Goal: Transaction & Acquisition: Purchase product/service

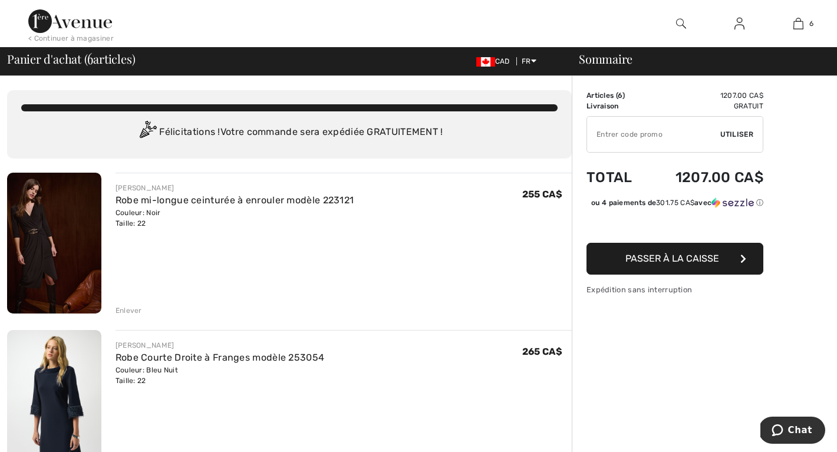
click at [60, 32] on img at bounding box center [70, 21] width 84 height 24
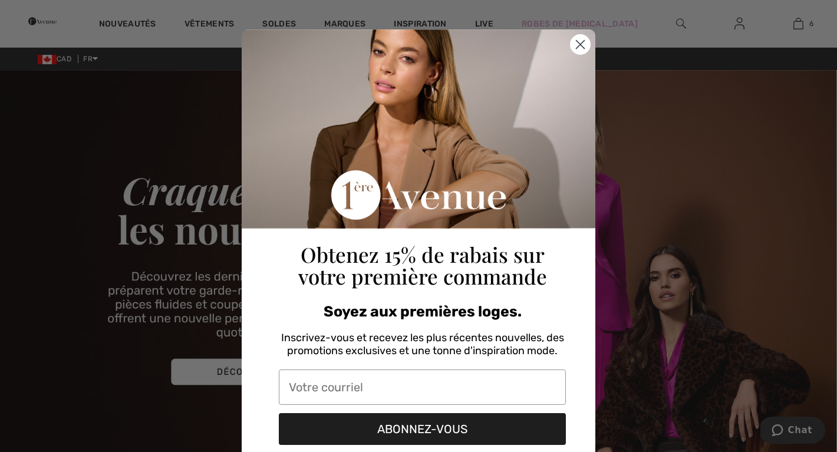
click at [574, 41] on circle "Close dialog" at bounding box center [579, 44] width 19 height 19
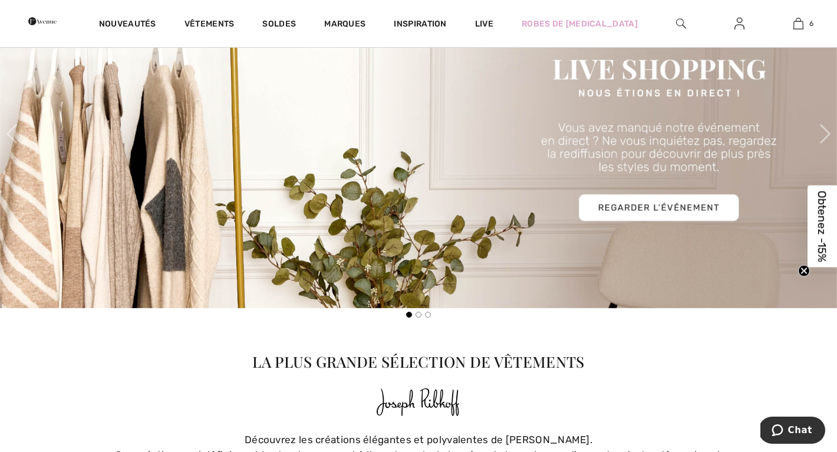
scroll to position [520, 0]
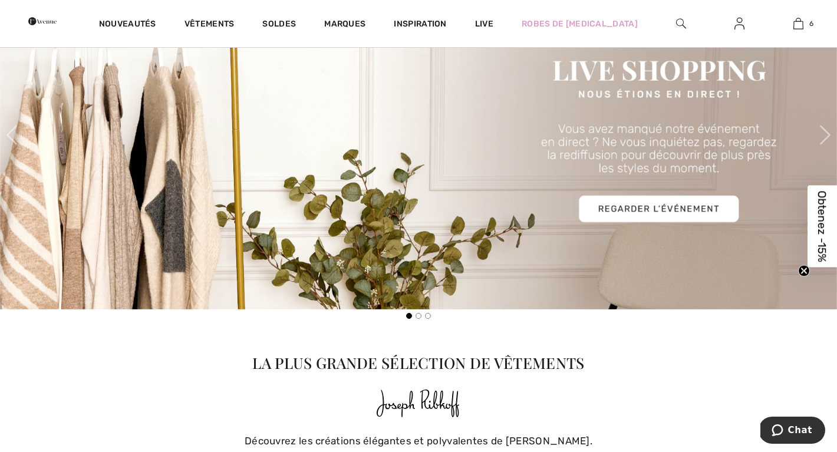
click at [668, 211] on img at bounding box center [418, 135] width 837 height 349
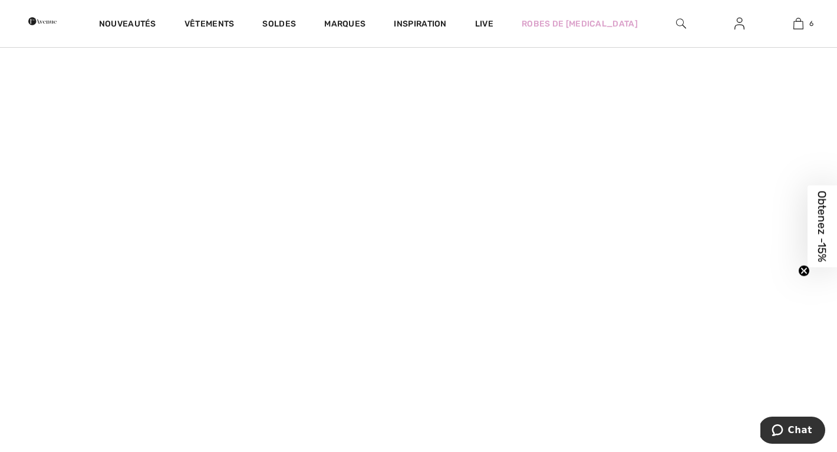
scroll to position [449, 0]
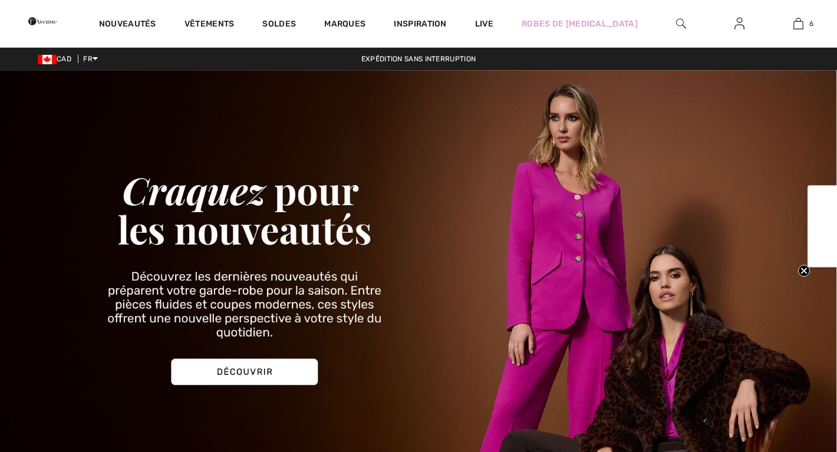
checkbox input "true"
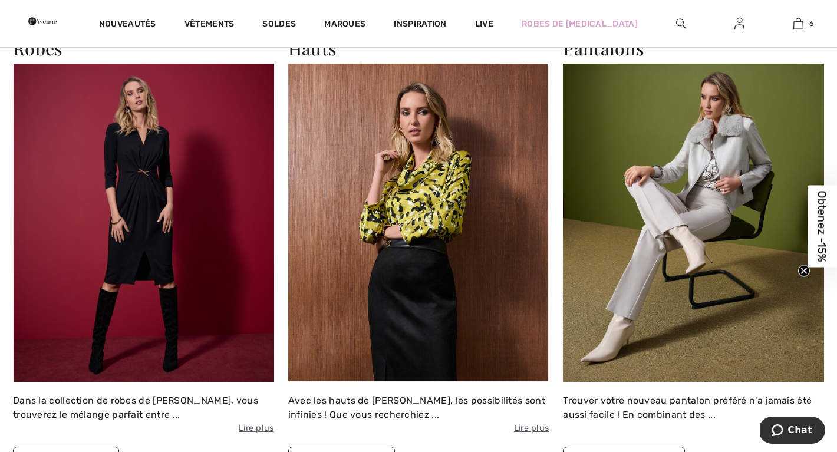
scroll to position [1016, 0]
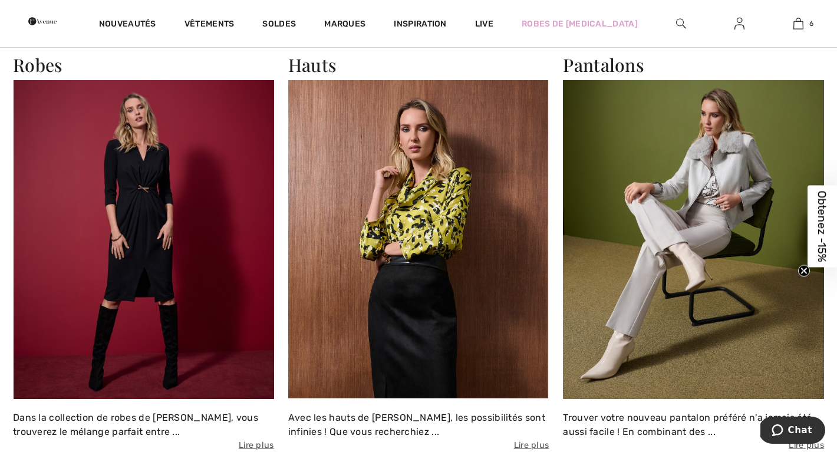
click at [438, 223] on img at bounding box center [418, 239] width 261 height 318
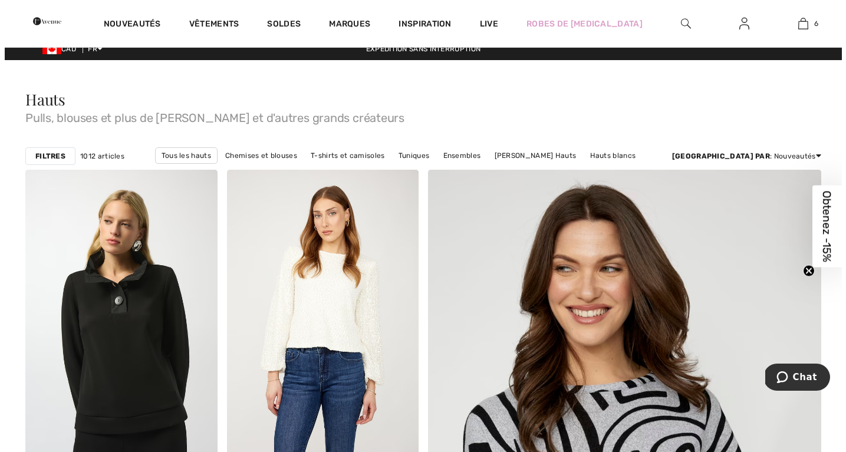
scroll to position [6, 0]
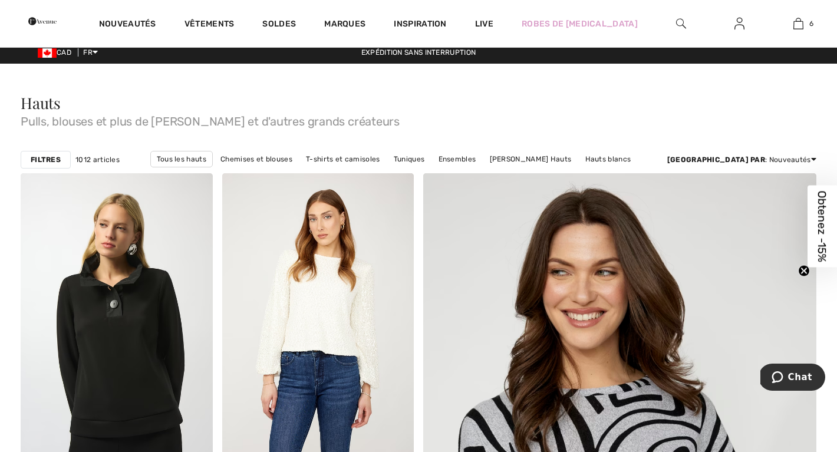
click at [52, 160] on strong "Filtres" at bounding box center [46, 159] width 30 height 11
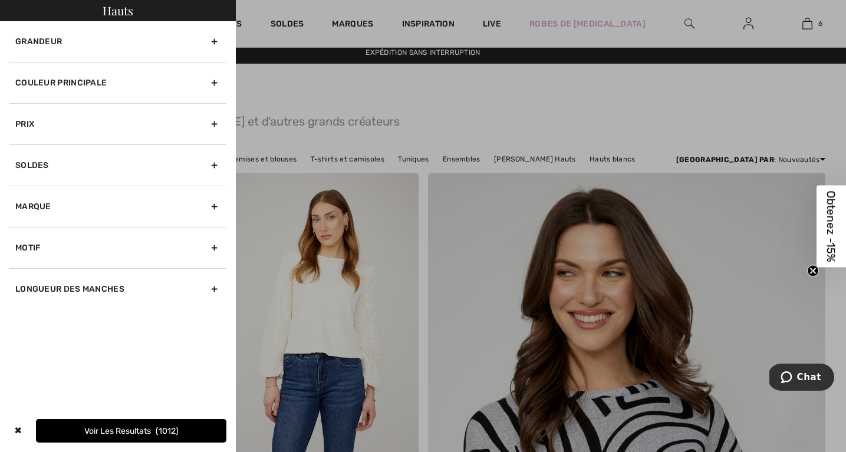
click at [213, 39] on div "Grandeur" at bounding box center [117, 41] width 217 height 41
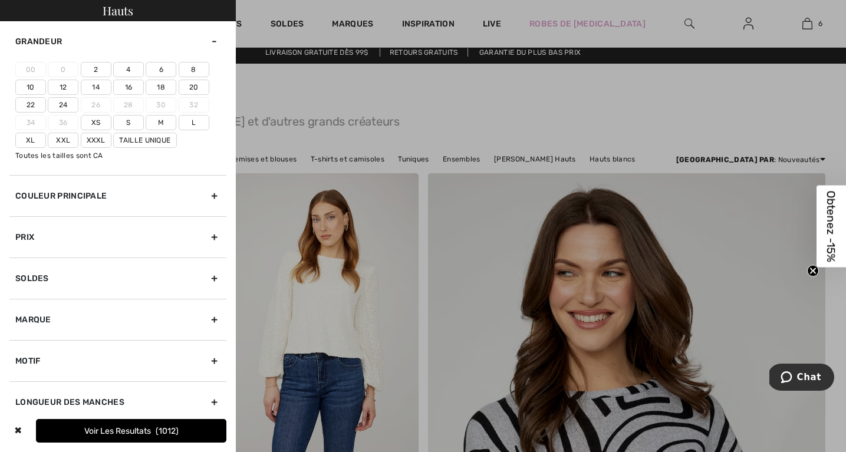
click at [62, 143] on label "Xxl" at bounding box center [63, 140] width 31 height 15
click at [0, 0] on input"] "Xxl" at bounding box center [0, 0] width 0 height 0
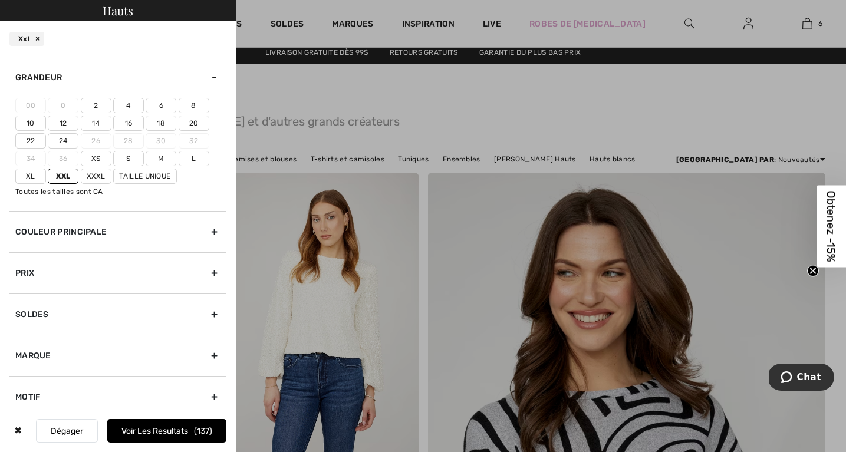
click at [161, 123] on label "18" at bounding box center [161, 123] width 31 height 15
click at [0, 0] on input"] "18" at bounding box center [0, 0] width 0 height 0
click at [132, 425] on button "Voir les resultats 408" at bounding box center [166, 431] width 119 height 24
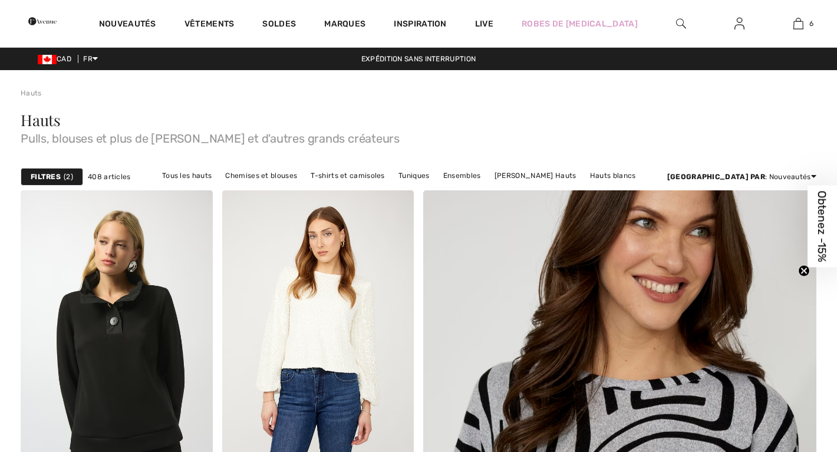
checkbox input "true"
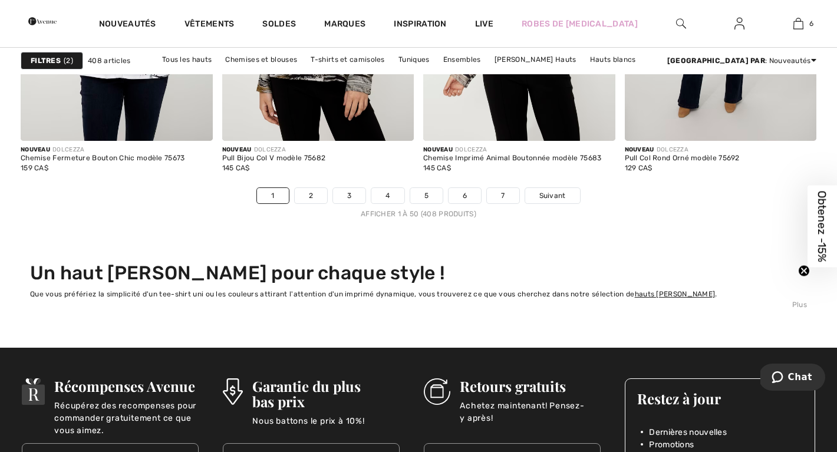
scroll to position [5236, 0]
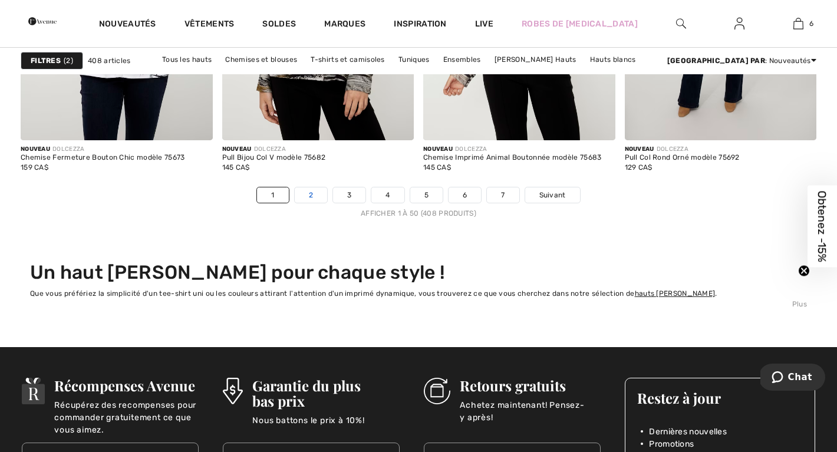
click at [311, 199] on link "2" at bounding box center [311, 194] width 32 height 15
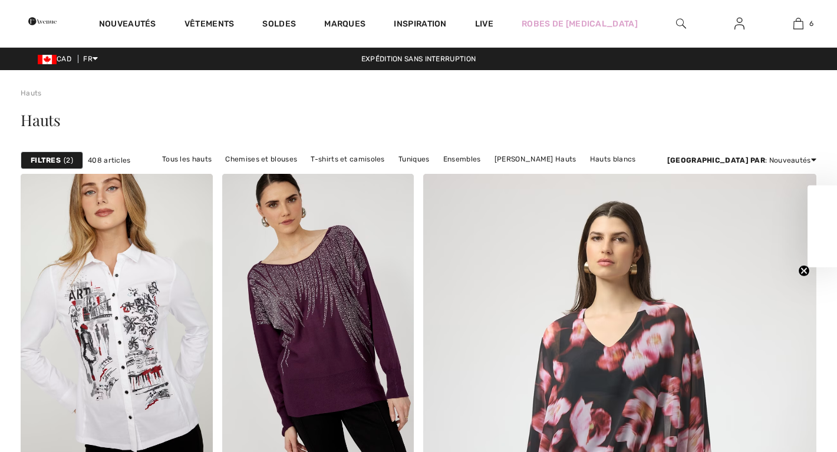
checkbox input "true"
